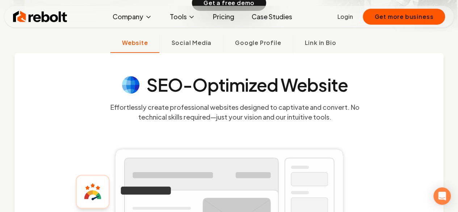
scroll to position [168, 0]
click at [266, 45] on span "Google Profile" at bounding box center [258, 43] width 46 height 9
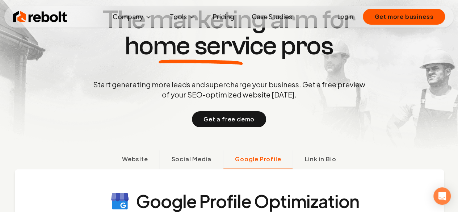
scroll to position [52, 0]
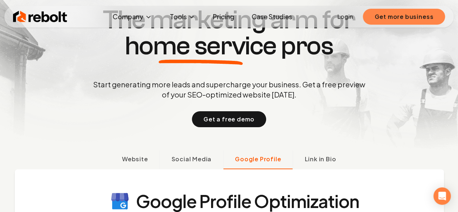
click at [399, 14] on button "Get more business" at bounding box center [404, 17] width 82 height 16
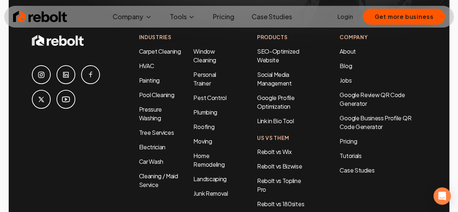
scroll to position [3386, 0]
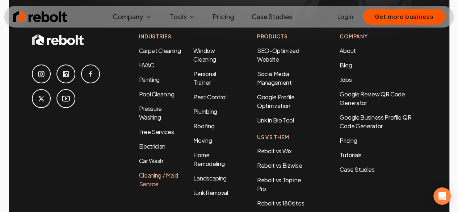
click at [155, 171] on link "Cleaning / Maid Service" at bounding box center [158, 179] width 39 height 16
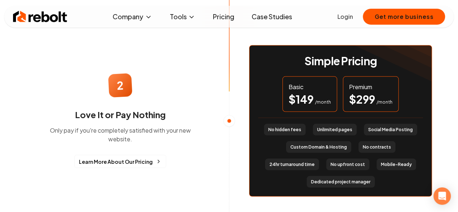
scroll to position [660, 0]
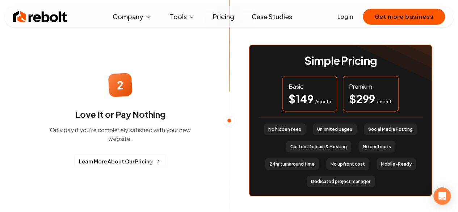
click at [319, 100] on div "$ 149 /month" at bounding box center [310, 98] width 42 height 13
click at [373, 96] on span "$ 299" at bounding box center [362, 98] width 26 height 13
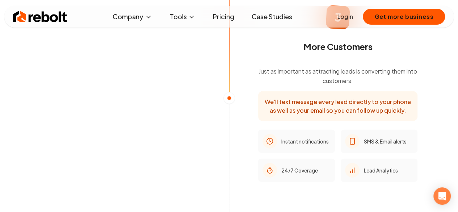
scroll to position [902, 0]
